Goal: Check status: Check status

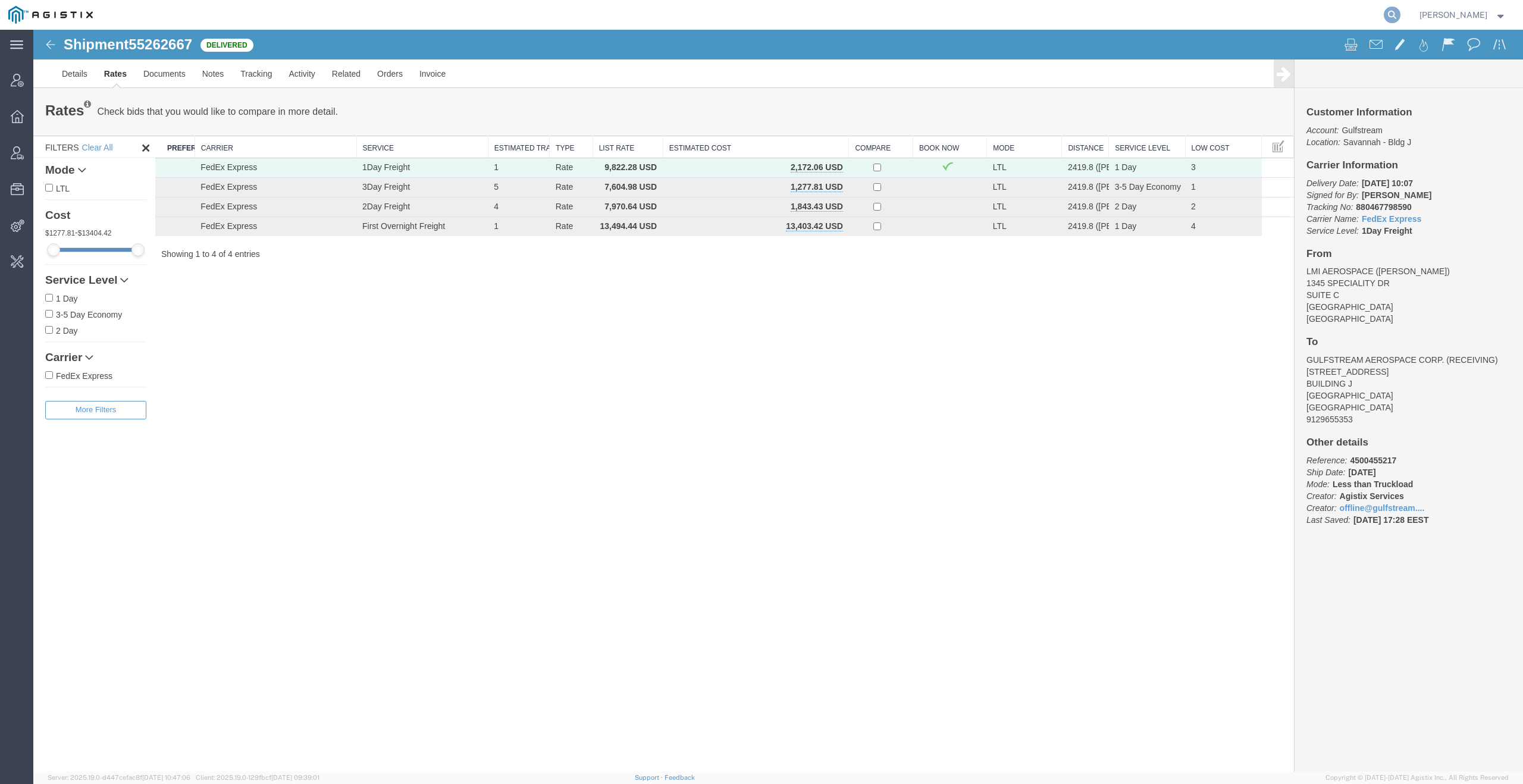
click at [1388, 13] on form at bounding box center [1392, 15] width 19 height 29
click at [1393, 15] on icon at bounding box center [1392, 15] width 17 height 17
click at [1249, 15] on input "search" at bounding box center [1203, 15] width 362 height 29
paste input "56116563"
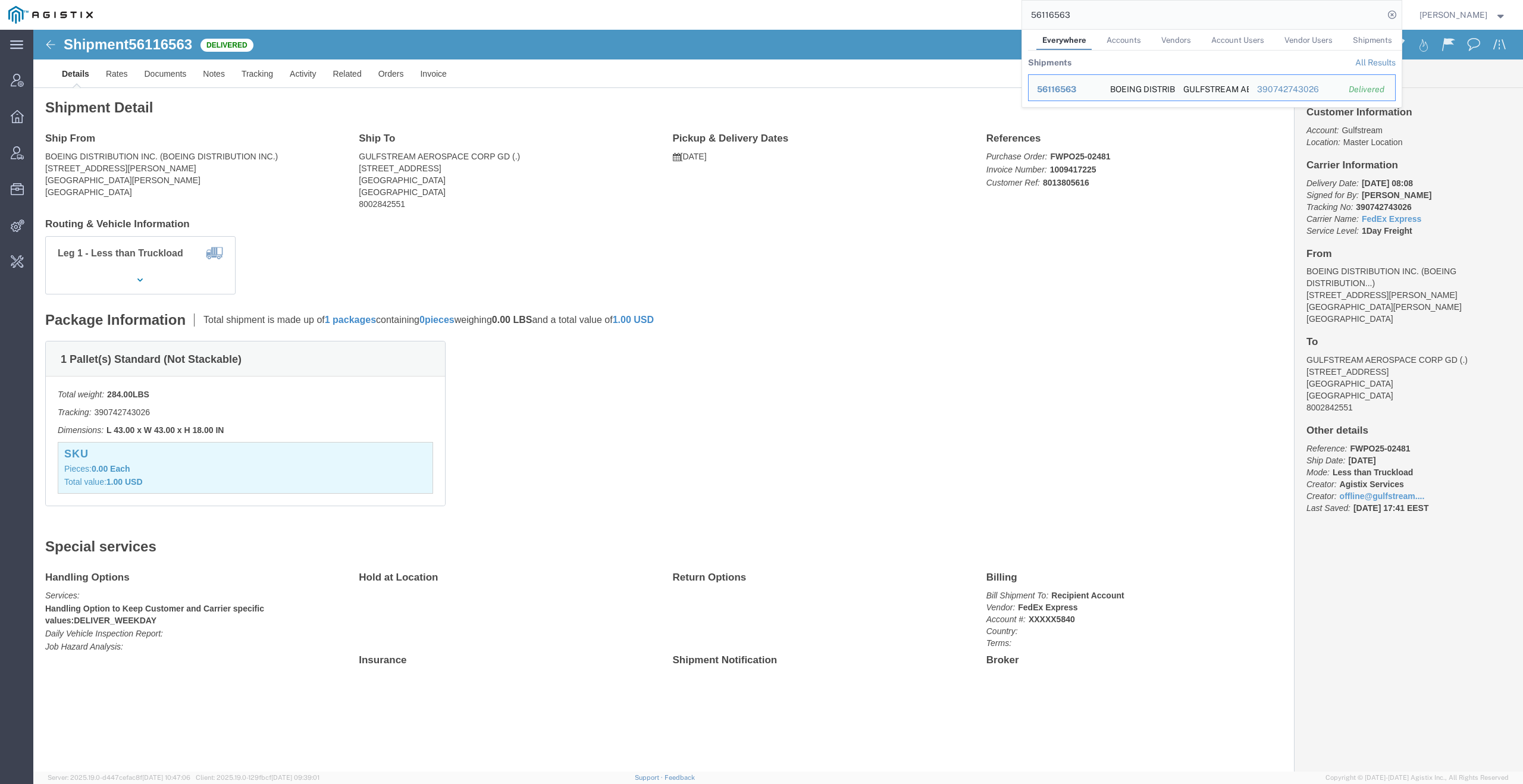
click at [1150, 19] on input "56116563" at bounding box center [1203, 15] width 362 height 29
paste input "437058"
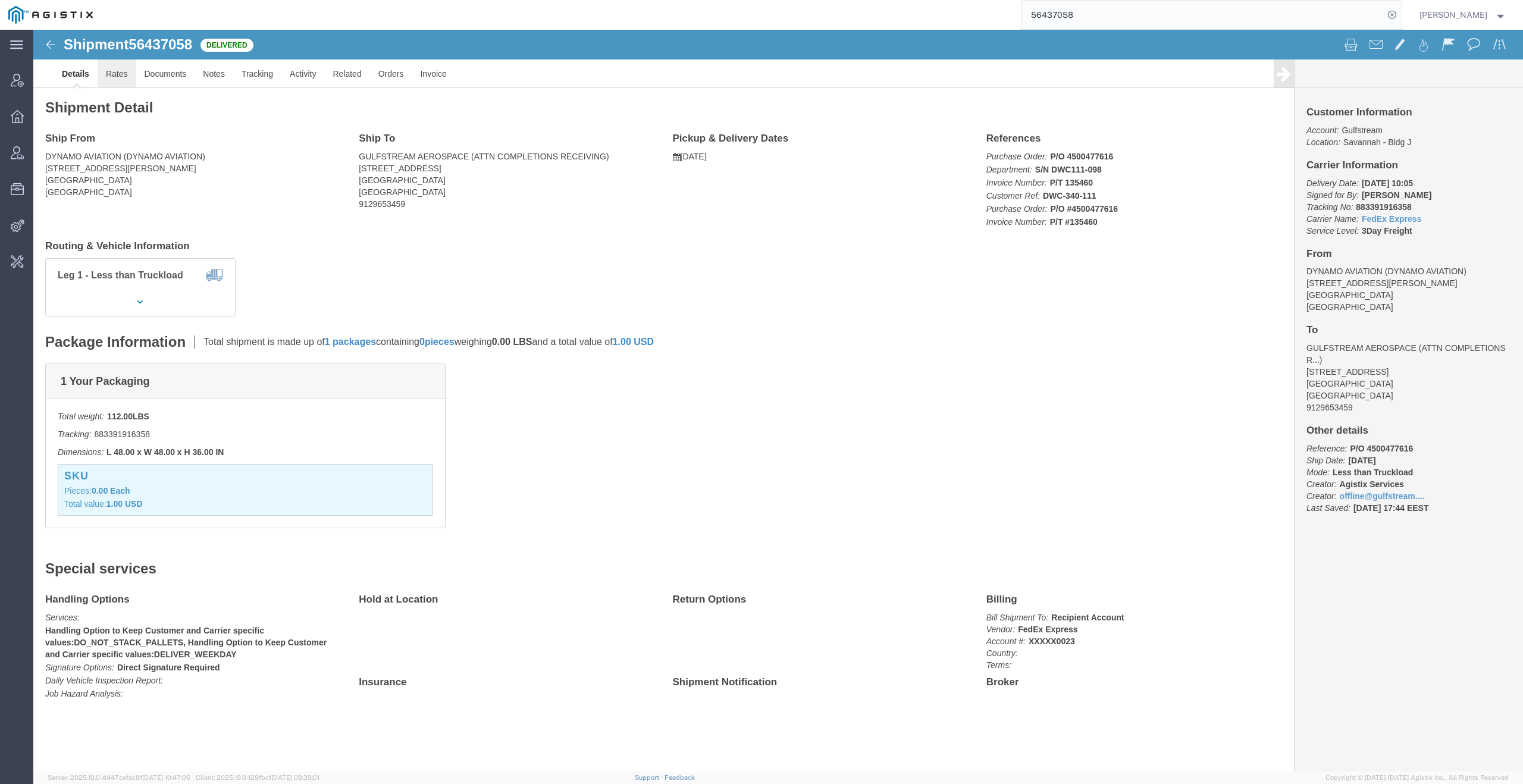
click link "Rates"
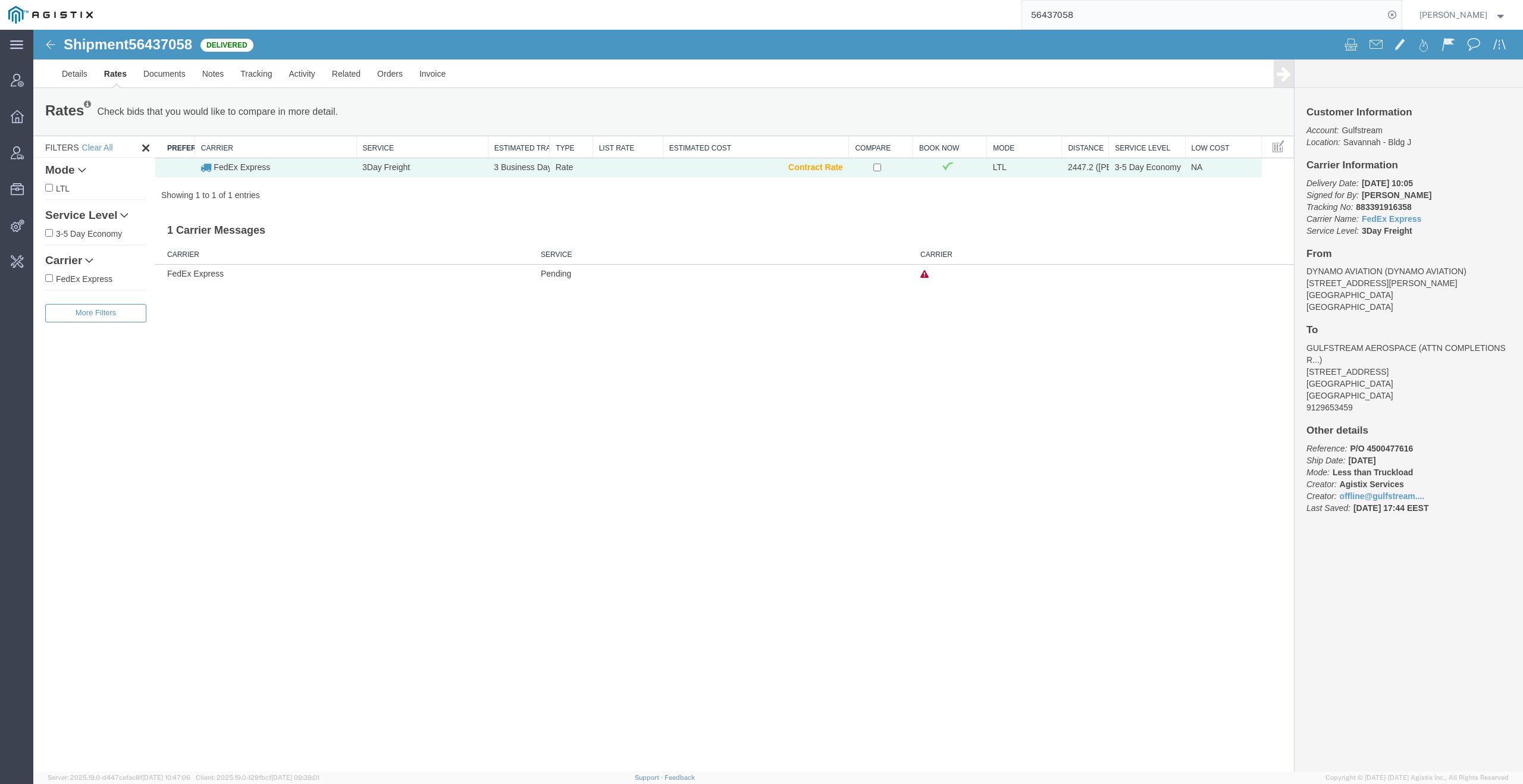
click at [924, 274] on icon at bounding box center [924, 274] width 9 height 9
click at [808, 394] on div "Shipment 56437058 1 of 1 Delivered Details Rates Documents Notes Tracking Activ…" at bounding box center [778, 400] width 1490 height 741
click at [84, 71] on link "Details" at bounding box center [74, 73] width 43 height 29
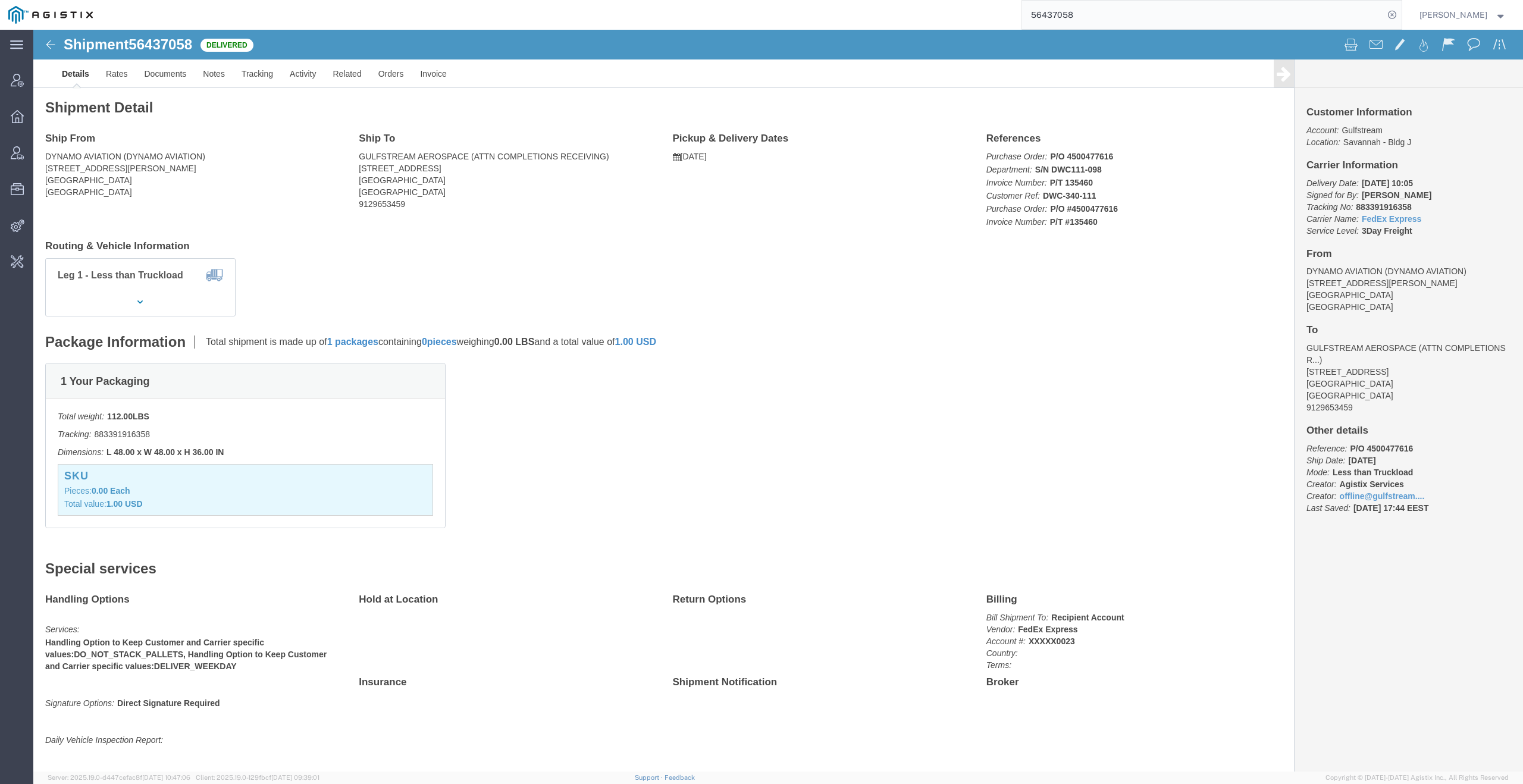
click at [1119, 16] on input "56437058" at bounding box center [1203, 15] width 362 height 29
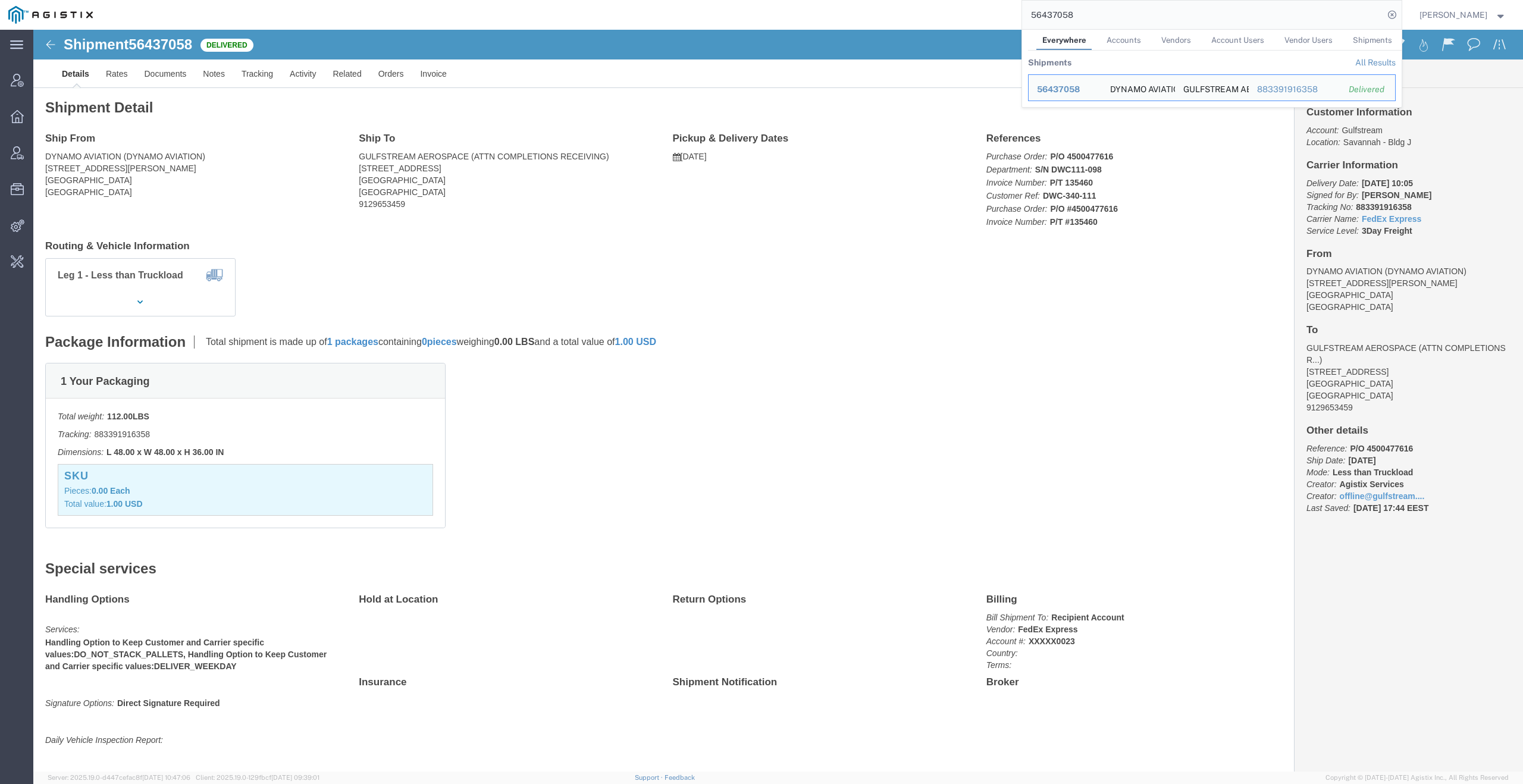
click at [1119, 16] on input "56437058" at bounding box center [1203, 15] width 362 height 29
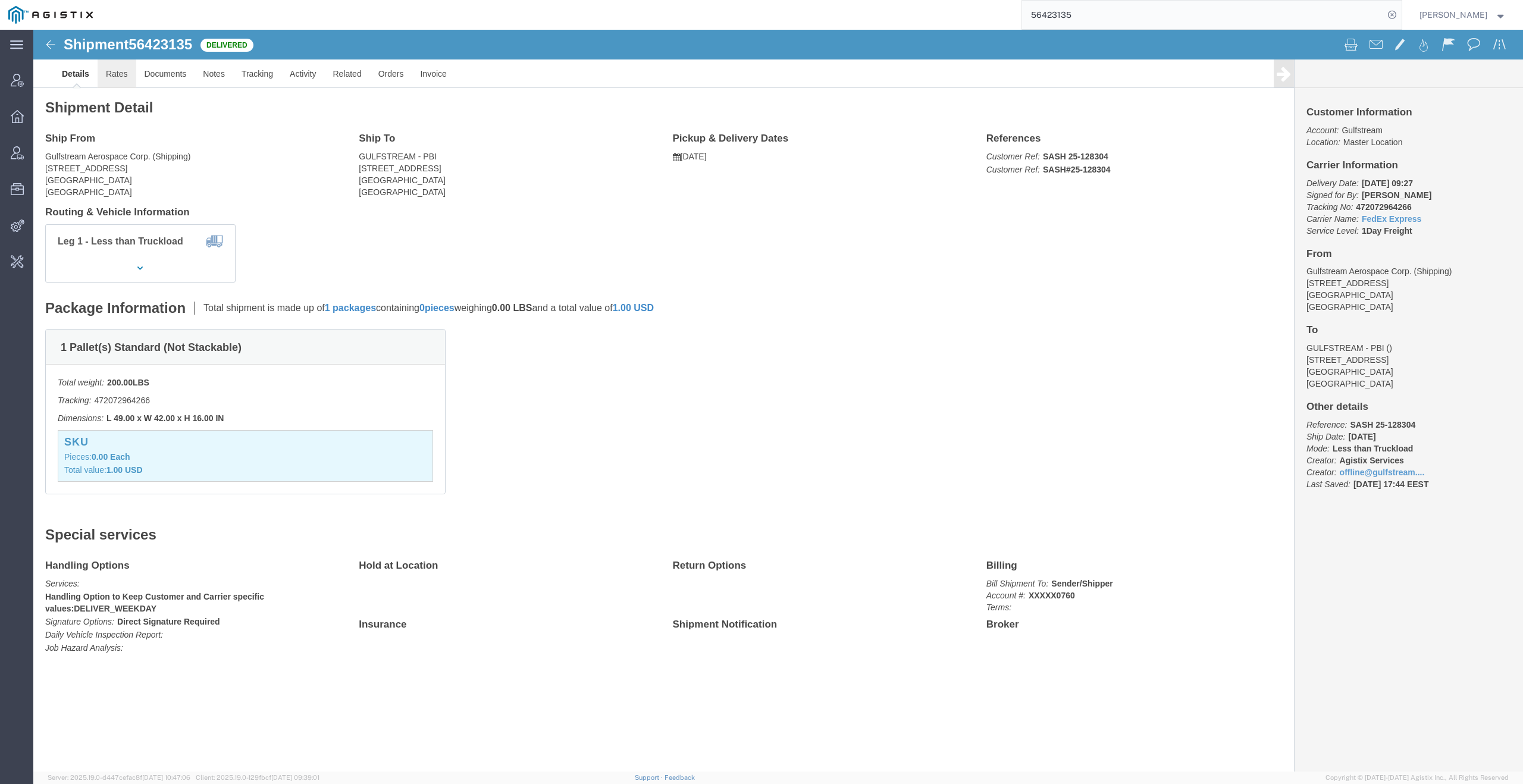
click link "Rates"
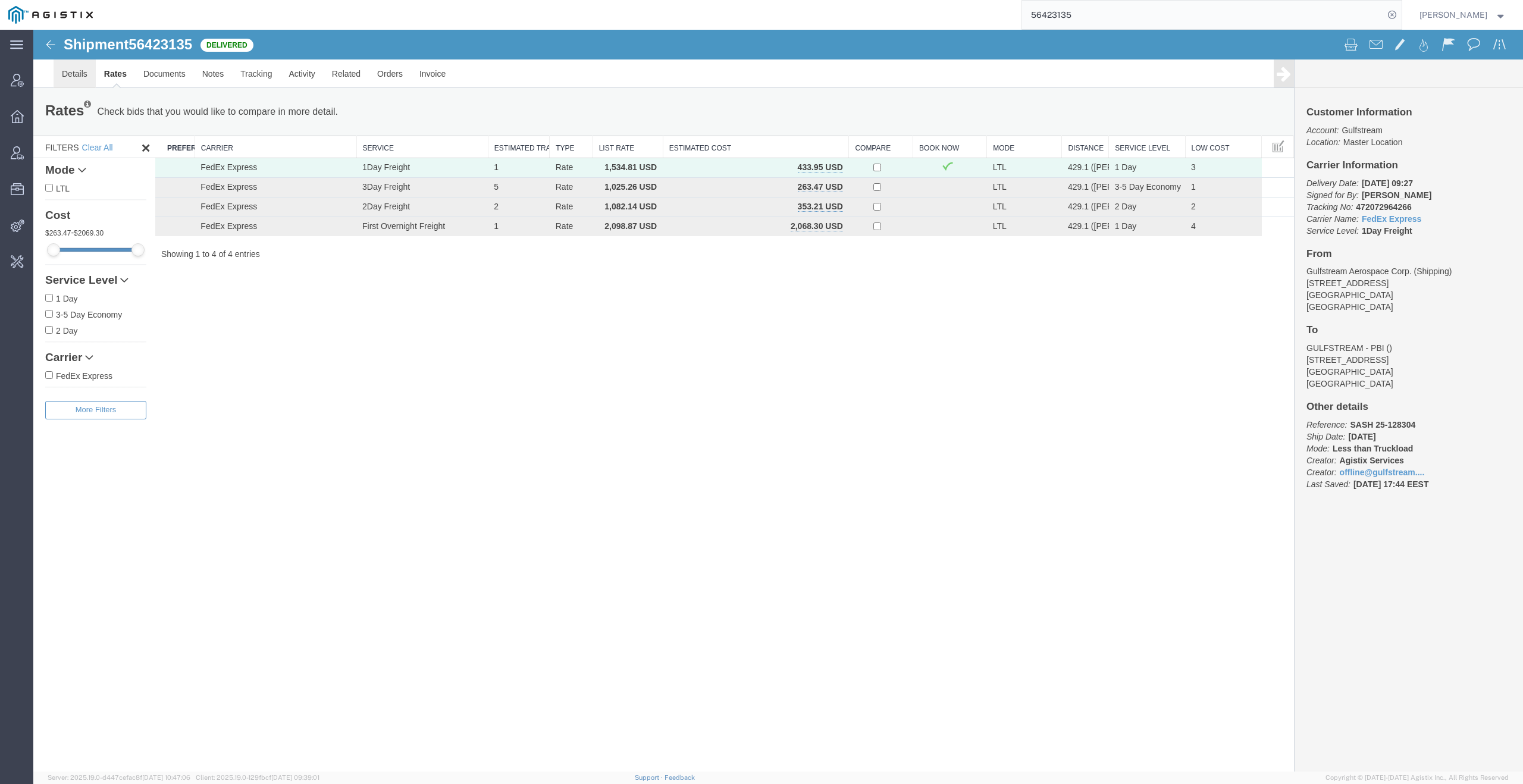
click at [77, 76] on link "Details" at bounding box center [74, 73] width 43 height 29
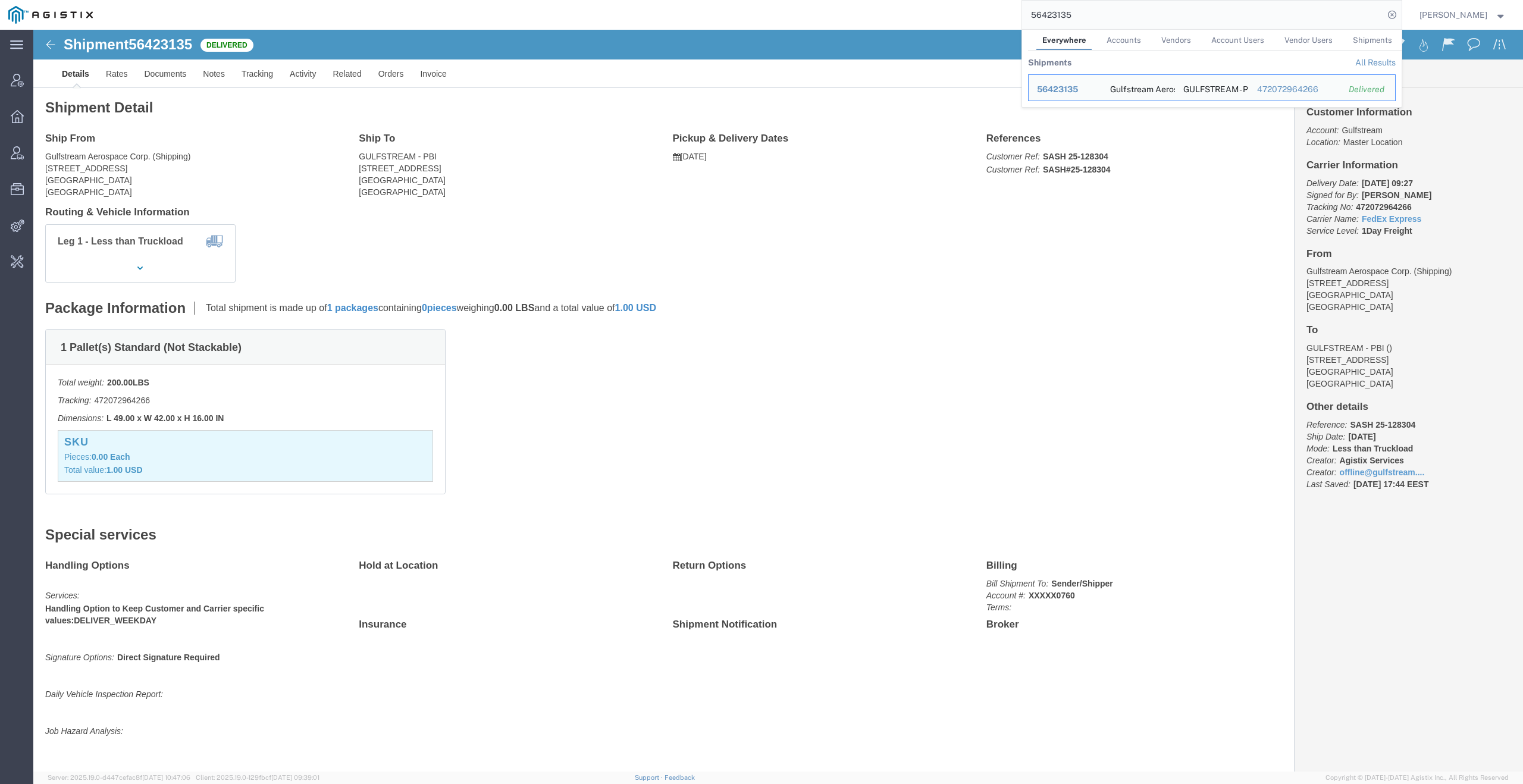
click at [1128, 15] on input "56423135" at bounding box center [1203, 15] width 362 height 29
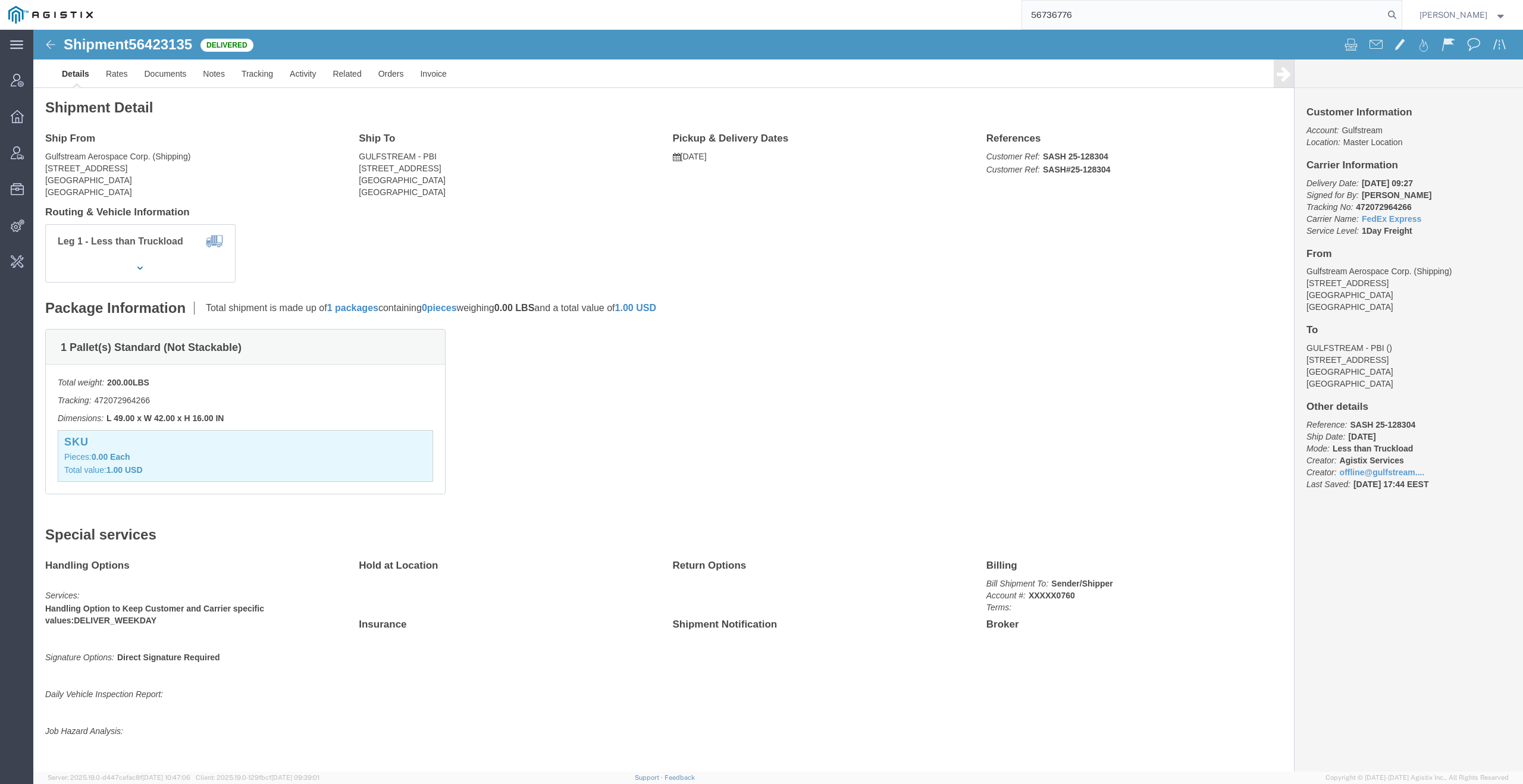
type input "56736776"
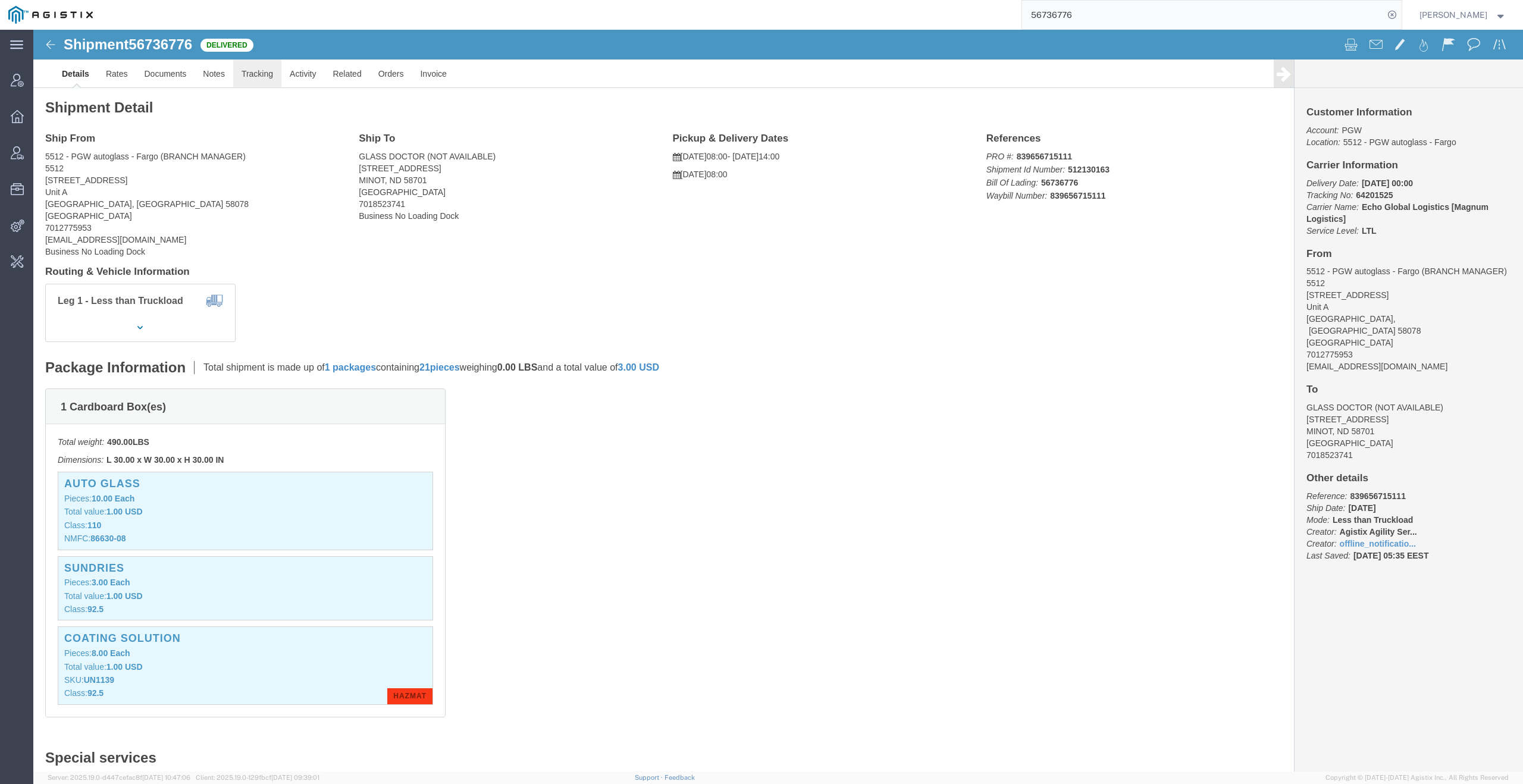
click link "Tracking"
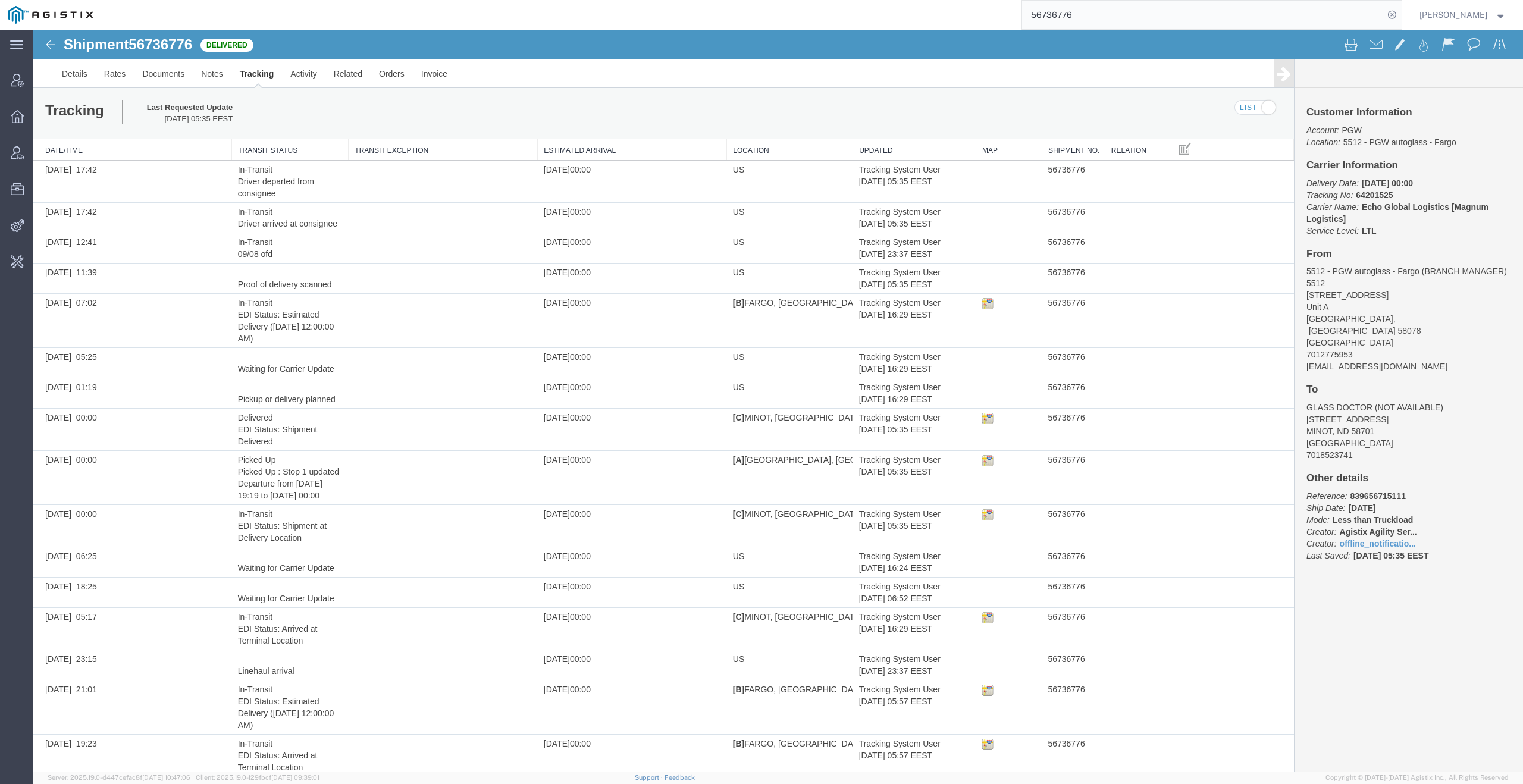
click at [183, 47] on span "56736776" at bounding box center [160, 44] width 63 height 16
copy span "56736776"
